Goal: Information Seeking & Learning: Learn about a topic

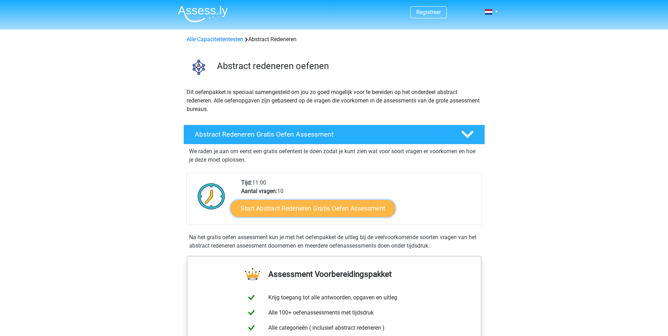
click at [298, 209] on link "Start Abstract Redeneren Gratis Oefen Assessment" at bounding box center [312, 208] width 165 height 17
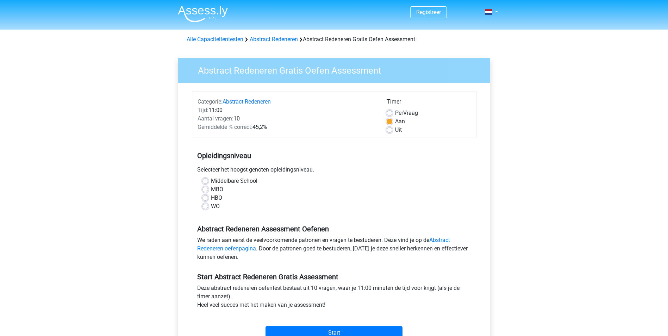
click at [211, 206] on label "WO" at bounding box center [215, 206] width 9 height 8
click at [205, 206] on input "WO" at bounding box center [206, 205] width 6 height 7
radio input "true"
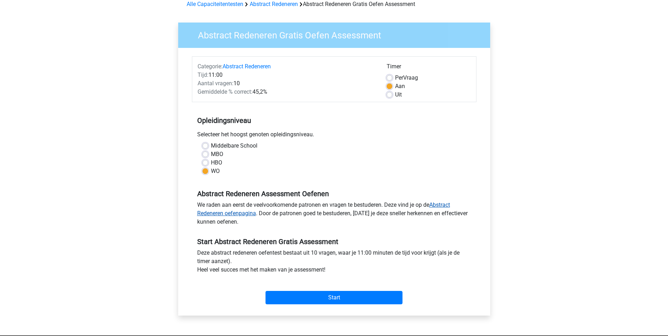
click at [233, 215] on link "Abstract Redeneren oefenpagina" at bounding box center [323, 209] width 253 height 15
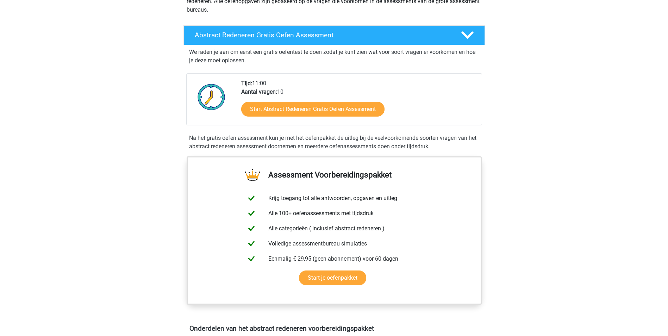
scroll to position [106, 0]
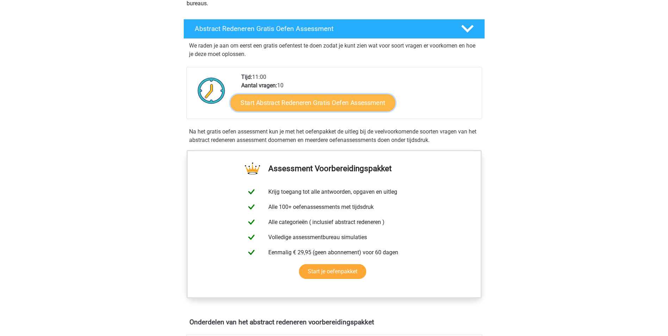
click at [318, 105] on link "Start Abstract Redeneren Gratis Oefen Assessment" at bounding box center [312, 102] width 165 height 17
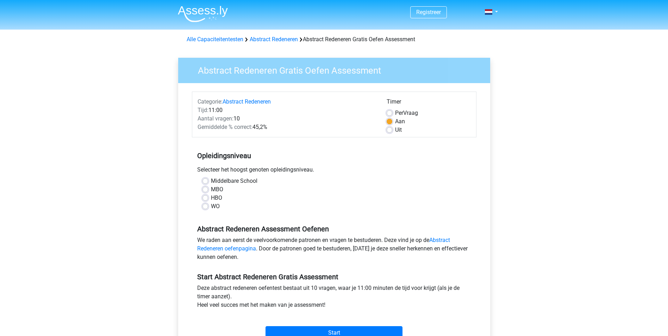
click at [211, 208] on label "WO" at bounding box center [215, 206] width 9 height 8
click at [206, 208] on input "WO" at bounding box center [206, 205] width 6 height 7
radio input "true"
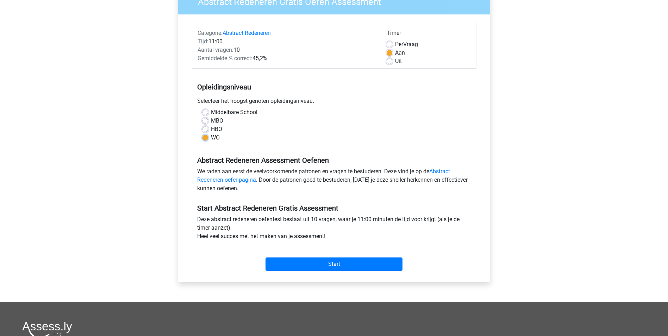
scroll to position [106, 0]
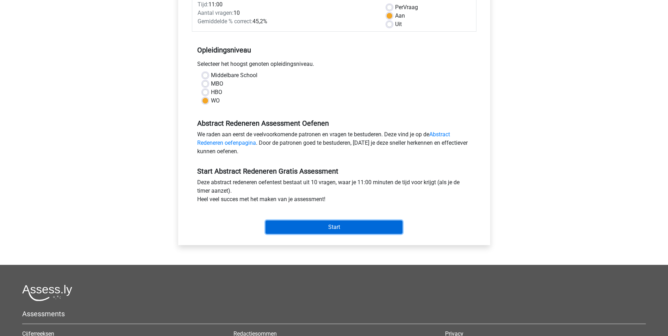
click at [323, 229] on input "Start" at bounding box center [334, 227] width 137 height 13
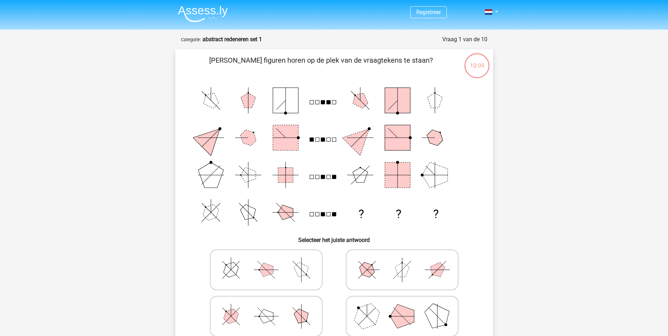
scroll to position [35, 0]
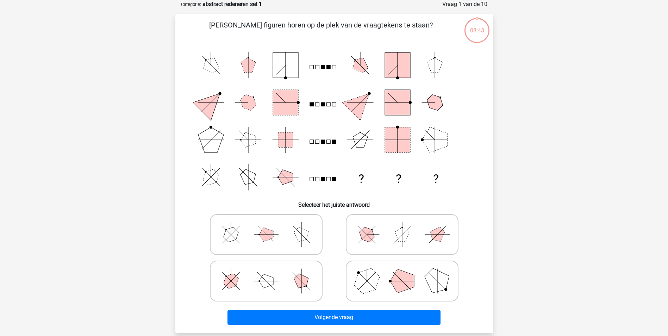
click at [367, 293] on icon at bounding box center [402, 281] width 106 height 35
click at [402, 272] on input "radio" at bounding box center [404, 270] width 5 height 5
radio input "true"
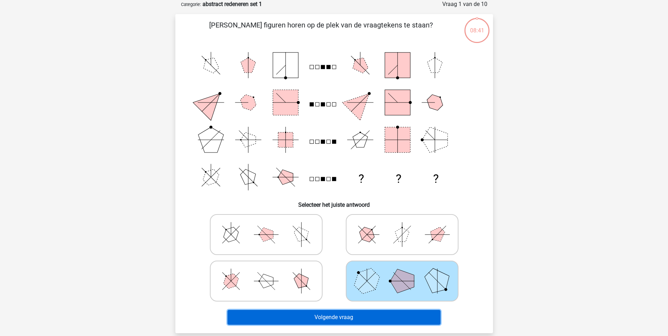
click at [347, 319] on button "Volgende vraag" at bounding box center [334, 317] width 213 height 15
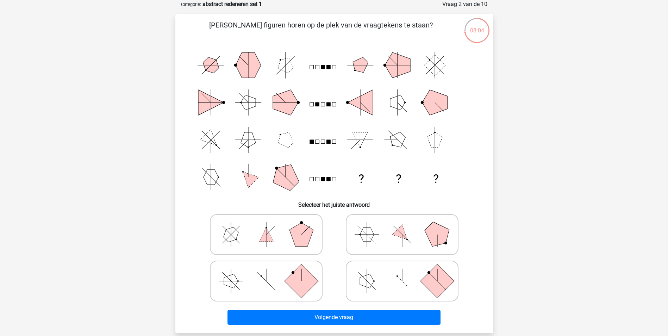
click at [279, 274] on icon at bounding box center [266, 281] width 106 height 35
click at [271, 272] on input "radio" at bounding box center [268, 270] width 5 height 5
radio input "true"
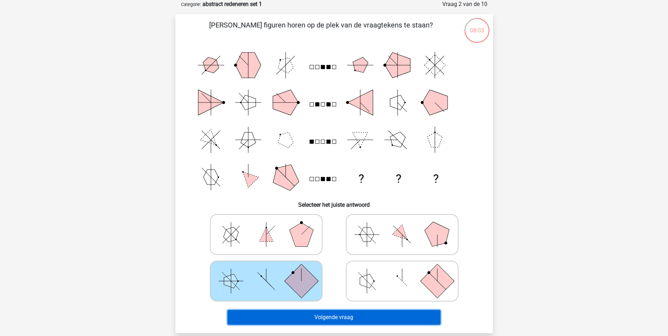
click at [341, 315] on button "Volgende vraag" at bounding box center [334, 317] width 213 height 15
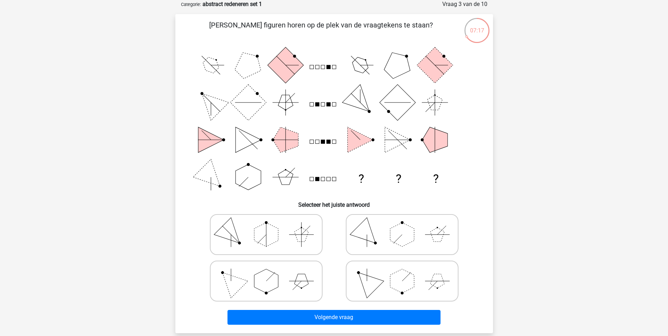
click at [372, 246] on icon at bounding box center [402, 234] width 106 height 35
click at [402, 226] on input "radio" at bounding box center [404, 223] width 5 height 5
radio input "true"
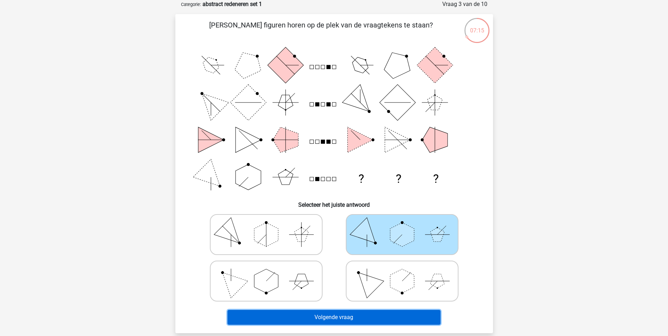
click at [343, 317] on button "Volgende vraag" at bounding box center [334, 317] width 213 height 15
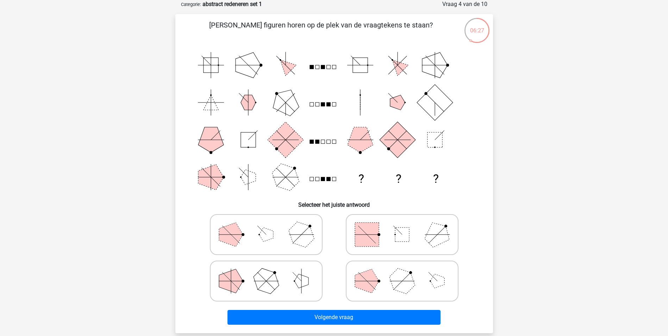
click at [423, 242] on icon at bounding box center [402, 234] width 106 height 35
click at [407, 226] on input "radio" at bounding box center [404, 223] width 5 height 5
radio input "true"
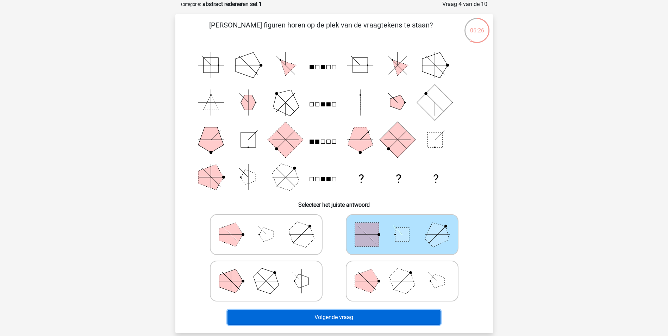
click at [397, 314] on button "Volgende vraag" at bounding box center [334, 317] width 213 height 15
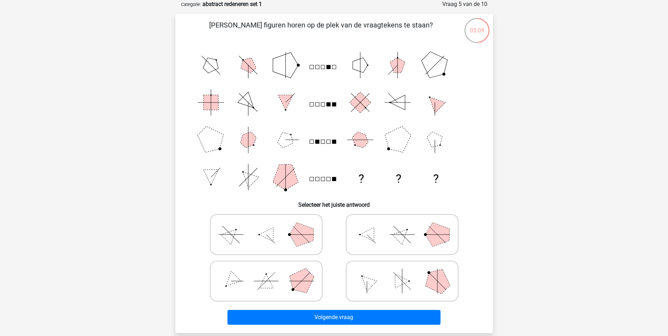
click at [379, 177] on icon "? ? ?" at bounding box center [334, 121] width 284 height 149
click at [402, 281] on line at bounding box center [398, 276] width 9 height 9
click at [402, 272] on input "radio" at bounding box center [404, 270] width 5 height 5
radio input "true"
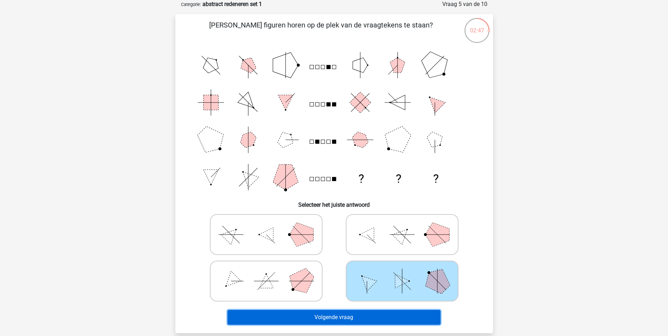
click at [387, 318] on button "Volgende vraag" at bounding box center [334, 317] width 213 height 15
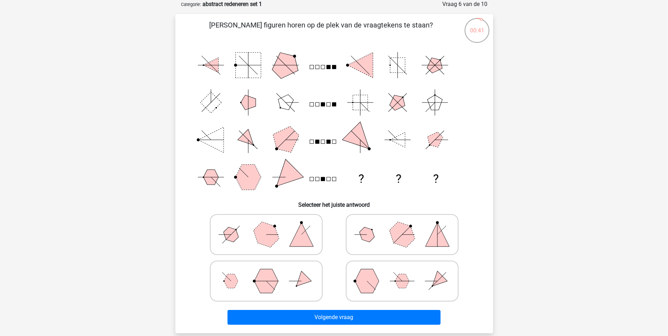
click at [294, 234] on icon at bounding box center [266, 234] width 106 height 35
click at [271, 226] on input "radio" at bounding box center [268, 223] width 5 height 5
radio input "true"
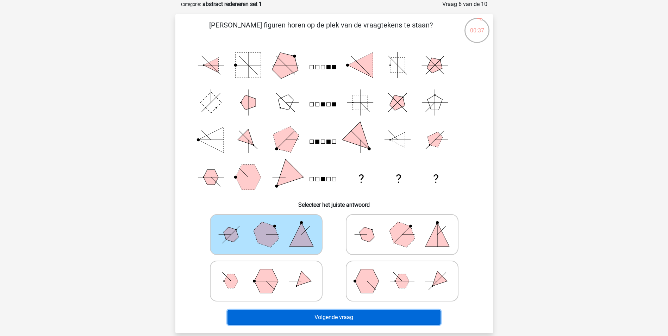
click at [315, 316] on button "Volgende vraag" at bounding box center [334, 317] width 213 height 15
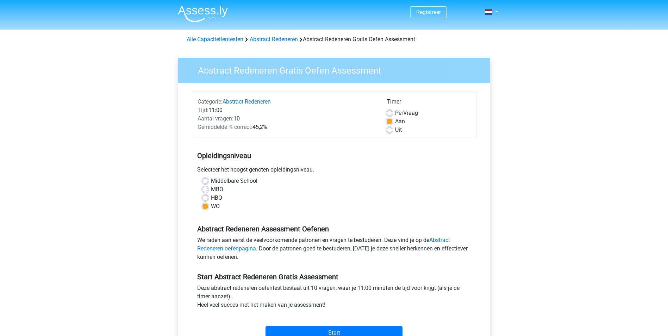
scroll to position [106, 0]
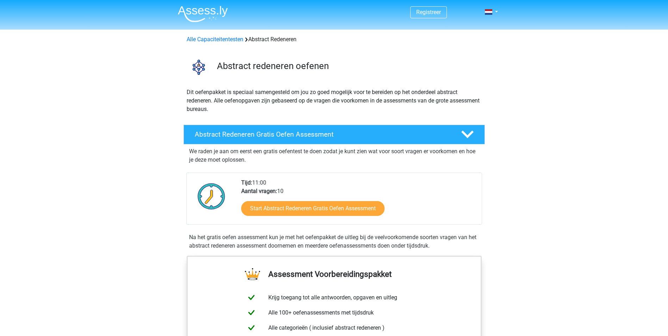
scroll to position [106, 0]
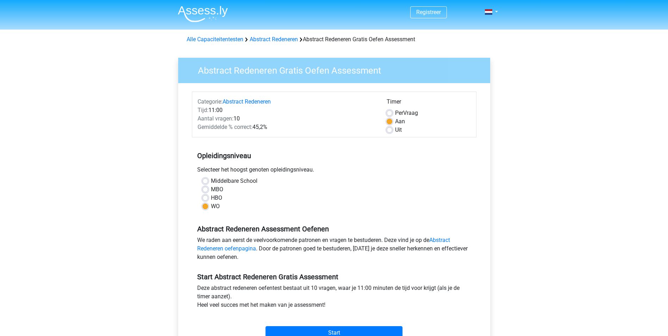
scroll to position [35, 0]
